Goal: Task Accomplishment & Management: Complete application form

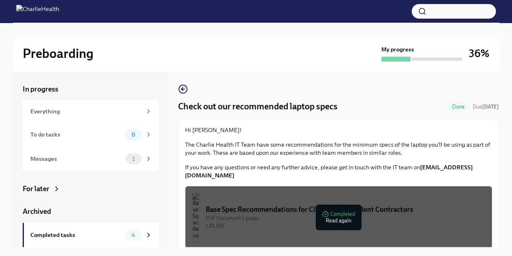
scroll to position [14, 0]
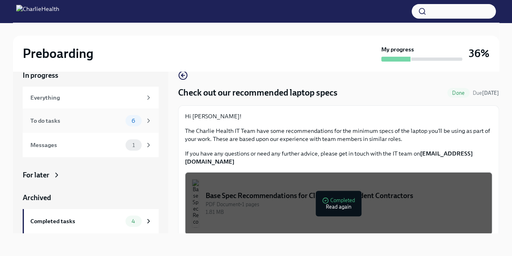
click at [66, 124] on div "To do tasks" at bounding box center [76, 120] width 92 height 9
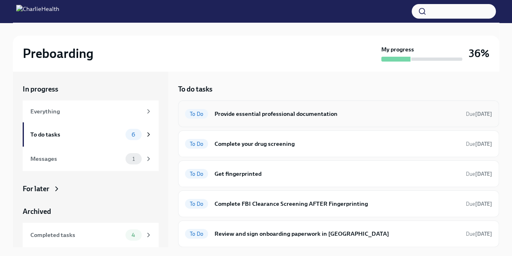
click at [263, 114] on h6 "Provide essential professional documentation" at bounding box center [336, 113] width 245 height 9
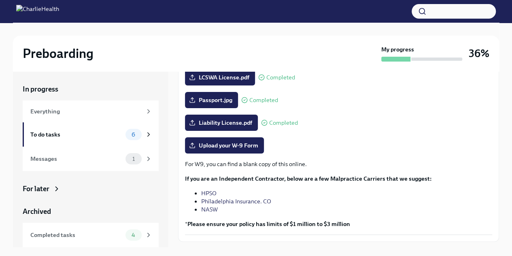
scroll to position [182, 0]
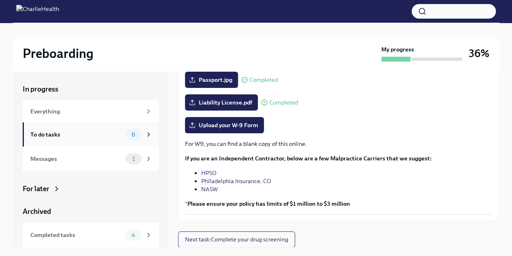
click at [49, 135] on div "To do tasks" at bounding box center [76, 134] width 92 height 9
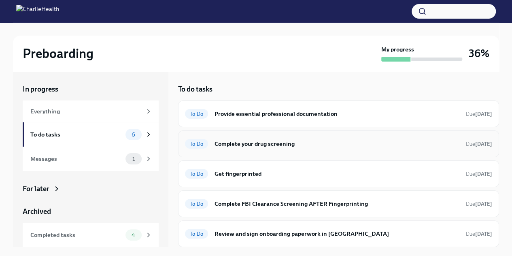
click at [229, 146] on h6 "Complete your drug screening" at bounding box center [336, 143] width 245 height 9
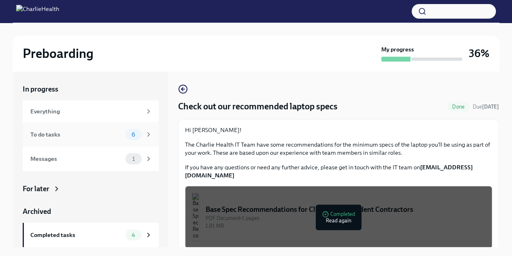
click at [57, 131] on div "To do tasks" at bounding box center [76, 134] width 92 height 9
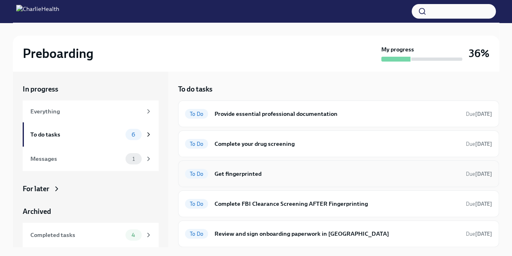
scroll to position [28, 0]
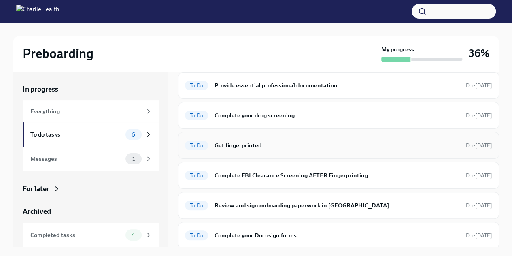
click at [235, 143] on h6 "Get fingerprinted" at bounding box center [336, 145] width 245 height 9
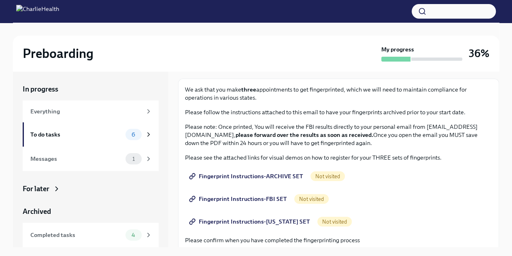
scroll to position [81, 0]
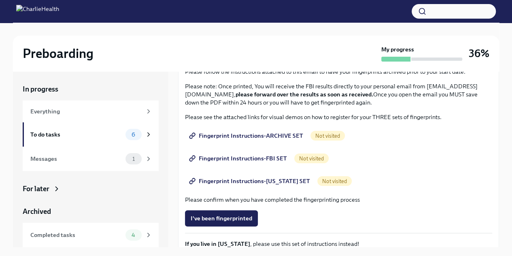
click at [240, 136] on span "Fingerprint Instructions-ARCHIVE SET" at bounding box center [247, 135] width 112 height 8
click at [238, 159] on span "Fingerprint Instructions-FBI SET" at bounding box center [239, 158] width 96 height 8
click at [244, 183] on span "Fingerprint Instructions-[US_STATE] SET" at bounding box center [250, 181] width 119 height 8
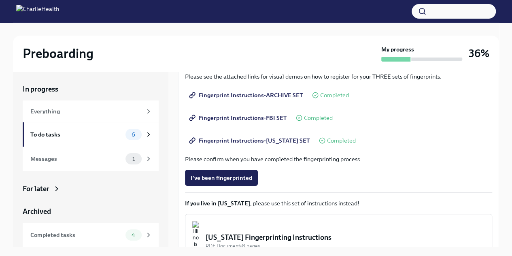
scroll to position [182, 0]
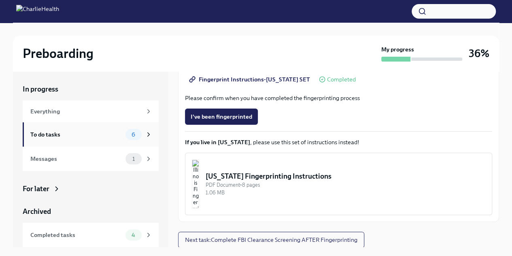
click at [56, 135] on div "To do tasks" at bounding box center [76, 134] width 92 height 9
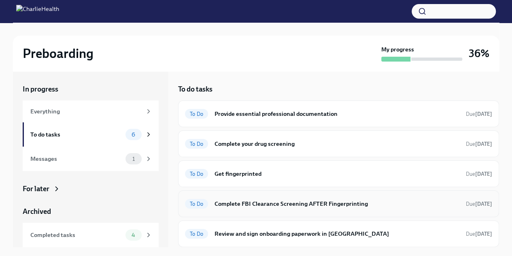
click at [276, 203] on h6 "Complete FBI Clearance Screening AFTER Fingerprinting" at bounding box center [336, 203] width 245 height 9
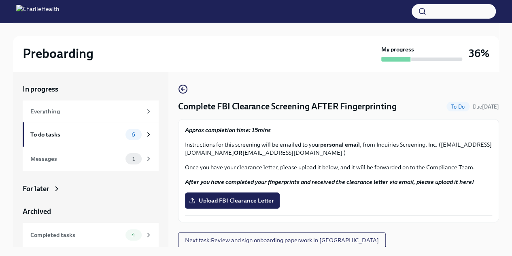
scroll to position [1, 0]
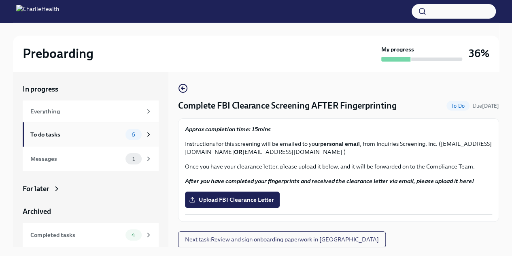
click at [49, 139] on div "To do tasks 6" at bounding box center [91, 134] width 122 height 11
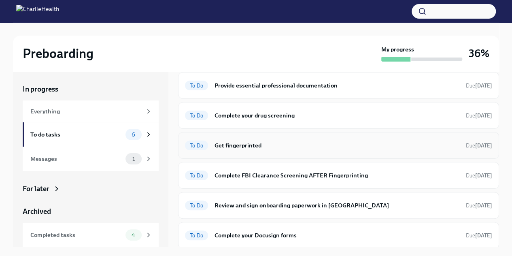
scroll to position [40, 0]
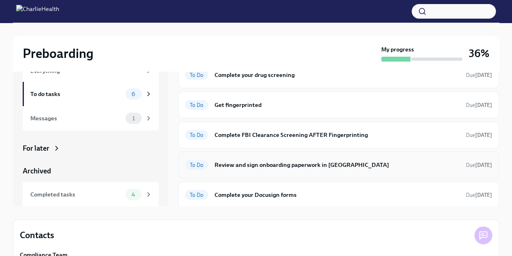
click at [298, 162] on h6 "Review and sign onboarding paperwork in [GEOGRAPHIC_DATA]" at bounding box center [336, 164] width 245 height 9
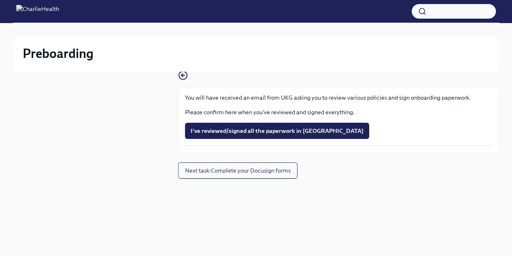
scroll to position [14, 0]
